Goal: Find specific page/section

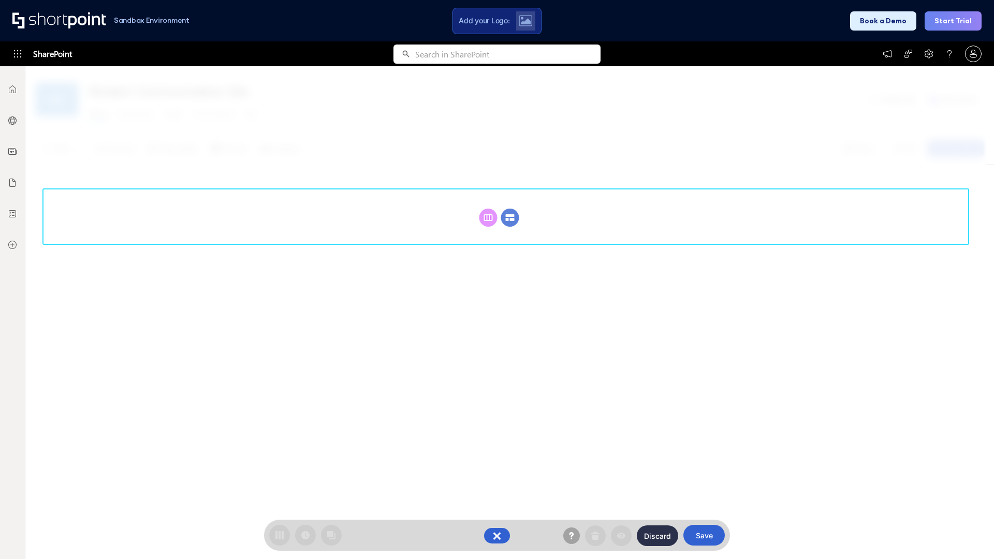
click at [510, 217] on circle at bounding box center [510, 218] width 18 height 18
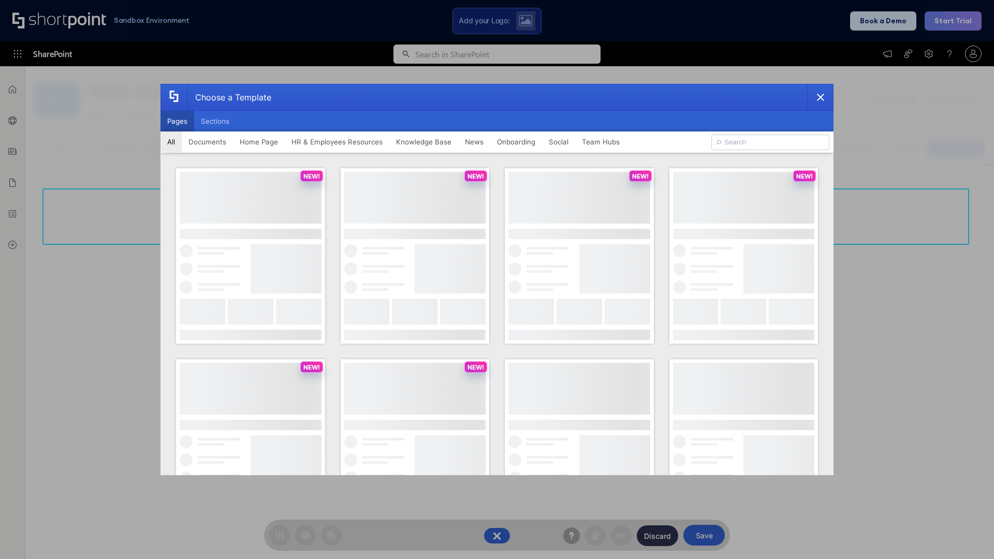
click at [177, 121] on button "Pages" at bounding box center [177, 121] width 34 height 21
type input "News Portal 1"
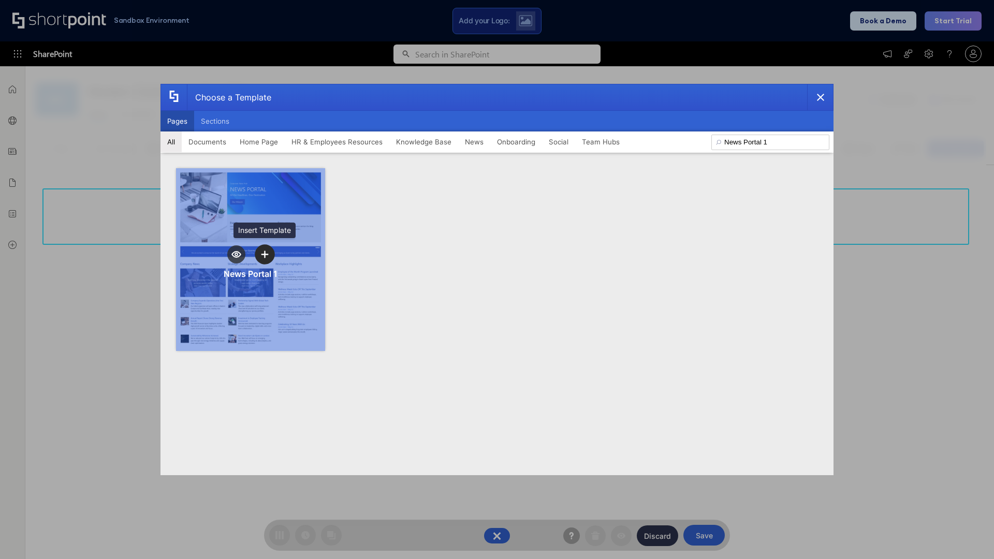
click at [264, 254] on icon "template selector" at bounding box center [264, 253] width 7 height 7
